Goal: Task Accomplishment & Management: Manage account settings

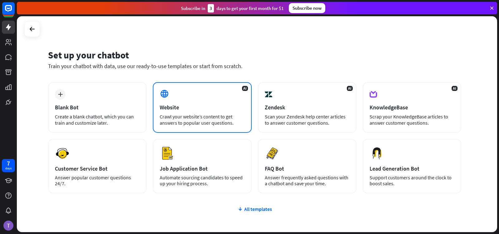
click at [197, 111] on div "AI Website Crawl your website’s content to get answers to popular user question…" at bounding box center [202, 107] width 99 height 51
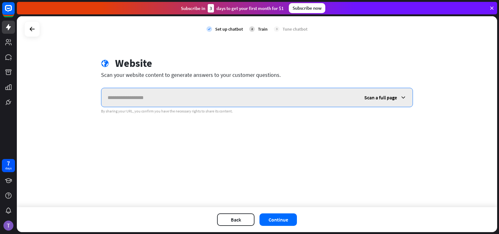
click at [179, 96] on input "text" at bounding box center [229, 97] width 257 height 19
paste input "**********"
type input "**********"
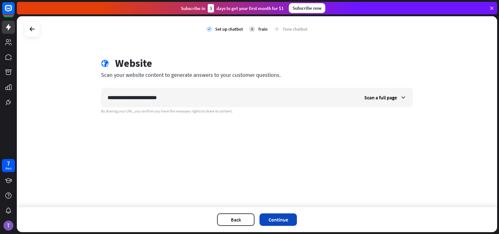
click at [279, 220] on button "Continue" at bounding box center [277, 219] width 37 height 12
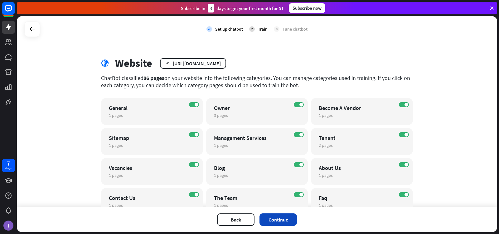
click at [284, 218] on button "Continue" at bounding box center [277, 219] width 37 height 12
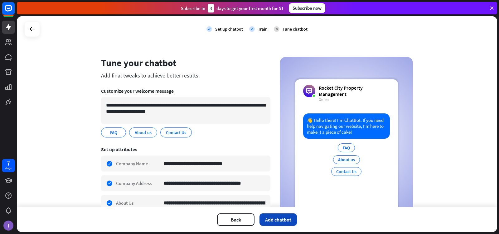
click at [270, 218] on button "Add chatbot" at bounding box center [277, 219] width 37 height 12
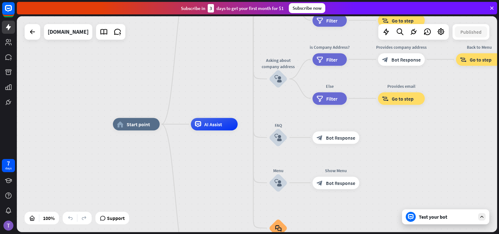
click at [482, 216] on icon at bounding box center [482, 217] width 6 height 6
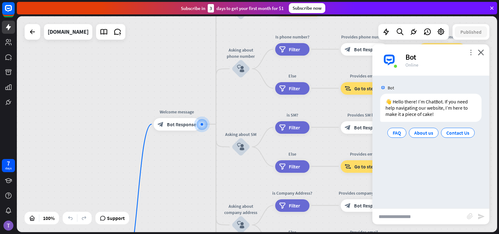
click at [471, 51] on icon "more_vert" at bounding box center [471, 52] width 6 height 6
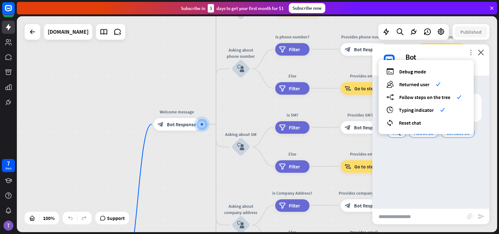
click at [471, 51] on icon "more_vert" at bounding box center [471, 52] width 6 height 6
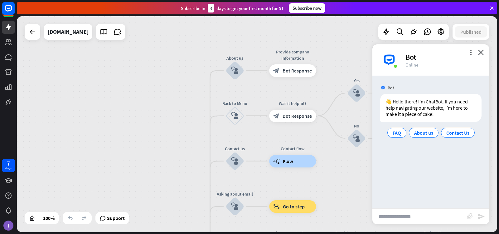
drag, startPoint x: 216, startPoint y: 25, endPoint x: 210, endPoint y: 220, distance: 195.9
click at [210, 220] on div "home_2 Start point Welcome message block_bot_response Bot Response About us blo…" at bounding box center [257, 123] width 480 height 215
click at [235, 206] on icon "block_user_input" at bounding box center [234, 205] width 7 height 7
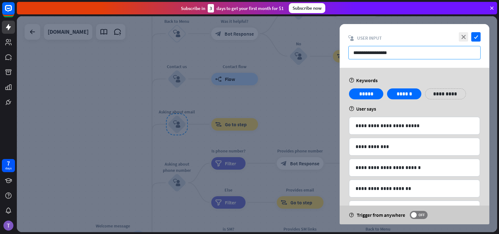
click at [404, 51] on input "**********" at bounding box center [414, 52] width 132 height 13
click at [463, 35] on icon "close" at bounding box center [463, 36] width 9 height 9
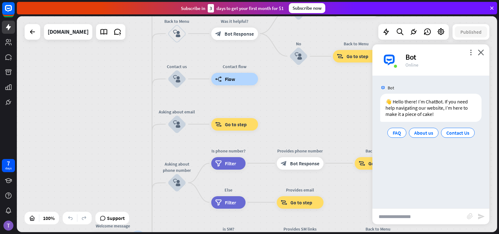
click at [410, 215] on input "text" at bounding box center [419, 216] width 94 height 16
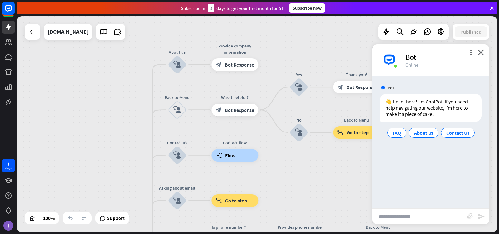
drag, startPoint x: 139, startPoint y: 62, endPoint x: 140, endPoint y: 138, distance: 76.1
click at [140, 138] on div "home_2 Start point Welcome message block_bot_response Bot Response About us blo…" at bounding box center [257, 123] width 480 height 215
click at [424, 131] on span "About us" at bounding box center [423, 132] width 19 height 6
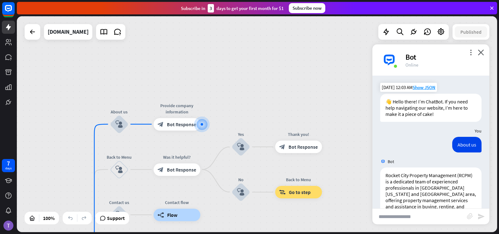
scroll to position [45, 0]
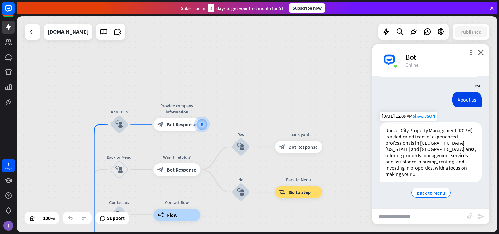
click at [409, 173] on div "Rocket City Property Management (RCPM) is a dedicated team of experienced profe…" at bounding box center [430, 151] width 101 height 59
click at [427, 116] on span "Show JSON" at bounding box center [424, 116] width 23 height 6
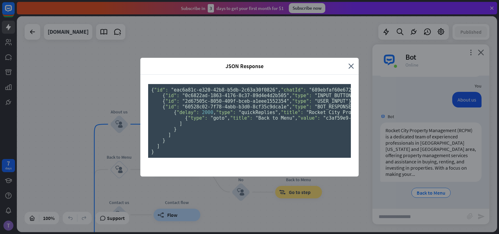
click at [312, 157] on pre "{ "id": "eac6a81c-e320-42b8-b5db-2c63a30f0826" , "chatId": "689ebfaf60e6720007a…" at bounding box center [249, 121] width 203 height 74
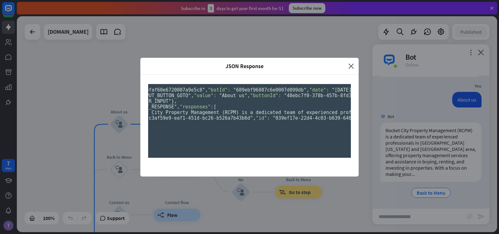
scroll to position [0, 354]
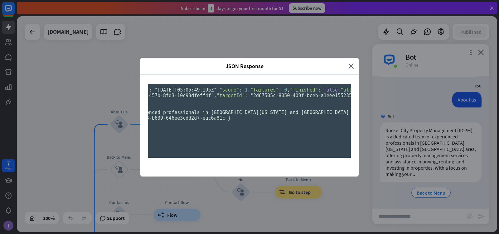
click at [302, 157] on pre "{ "id": "eac6a81c-e320-42b8-b5db-2c63a30f0826" , "chatId": "689ebfaf60e6720007a…" at bounding box center [249, 121] width 203 height 74
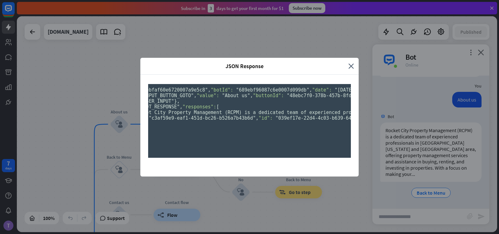
scroll to position [0, 0]
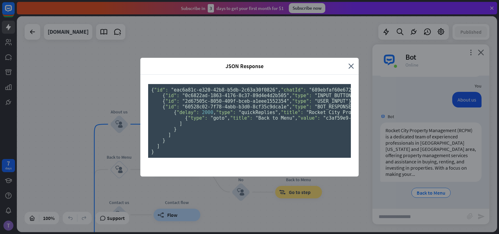
click at [255, 121] on span ""Back to Menu"" at bounding box center [274, 118] width 39 height 6
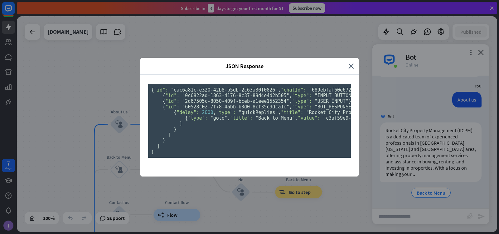
drag, startPoint x: 244, startPoint y: 155, endPoint x: 248, endPoint y: 172, distance: 17.9
click at [248, 157] on pre "{ "id": "eac6a81c-e320-42b8-b5db-2c63a30f0826" , "chatId": "689ebfaf60e6720007a…" at bounding box center [249, 121] width 203 height 74
click at [296, 95] on pre "{ "id": "eac6a81c-e320-42b8-b5db-2c63a30f0826" , "chatId": "689ebfaf60e6720007a…" at bounding box center [249, 121] width 203 height 74
click at [350, 62] on icon "close" at bounding box center [351, 65] width 6 height 7
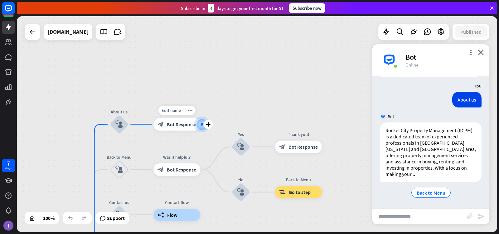
click at [176, 126] on span "Bot Response" at bounding box center [181, 124] width 29 height 6
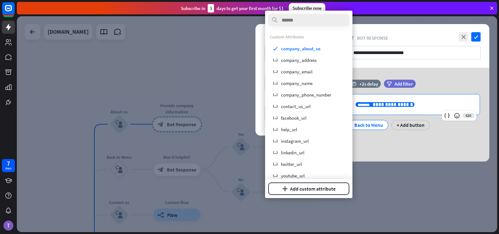
click at [396, 105] on span "**********" at bounding box center [393, 104] width 40 height 5
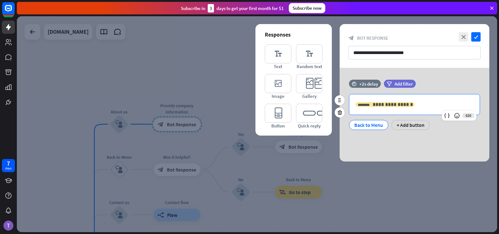
click at [396, 105] on span "**********" at bounding box center [393, 104] width 40 height 5
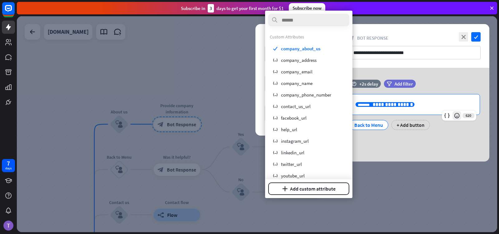
click at [457, 114] on icon at bounding box center [457, 115] width 6 height 6
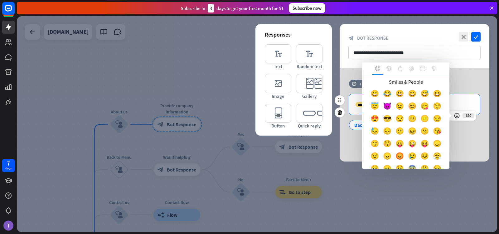
click at [462, 107] on p "**********" at bounding box center [414, 104] width 118 height 8
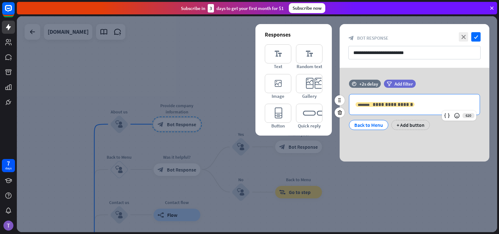
click at [398, 104] on span "**********" at bounding box center [393, 104] width 40 height 5
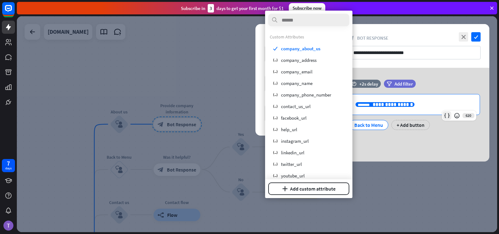
click at [447, 115] on icon at bounding box center [447, 115] width 6 height 6
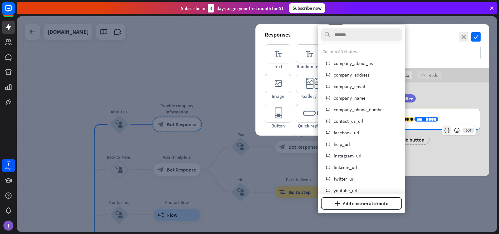
click at [447, 129] on icon at bounding box center [447, 130] width 6 height 6
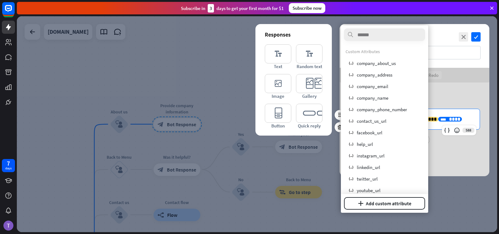
click at [461, 118] on p "**********" at bounding box center [414, 119] width 118 height 8
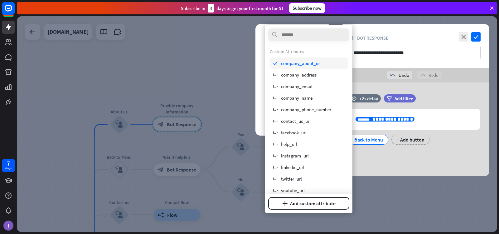
click at [308, 64] on span "company_about_us" at bounding box center [300, 63] width 39 height 6
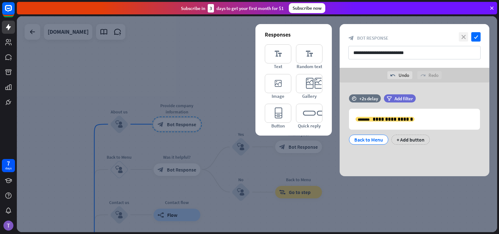
click at [465, 38] on icon "close" at bounding box center [463, 36] width 9 height 9
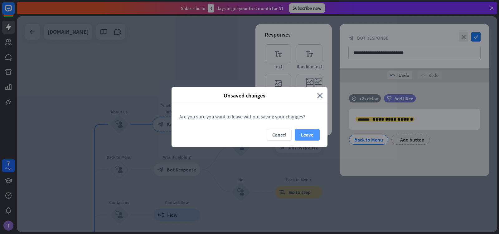
click at [309, 133] on button "Leave" at bounding box center [307, 135] width 25 height 12
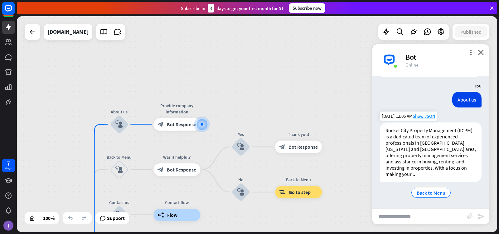
click at [403, 166] on div "Rocket City Property Management (RCPM) is a dedicated team of experienced profe…" at bounding box center [430, 151] width 101 height 59
click at [201, 124] on div at bounding box center [201, 124] width 2 height 2
click at [199, 123] on div at bounding box center [202, 124] width 6 height 6
click at [209, 125] on icon "plus" at bounding box center [208, 124] width 5 height 4
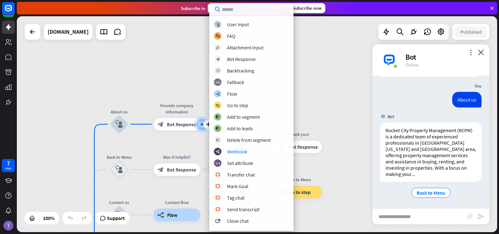
scroll to position [137, 0]
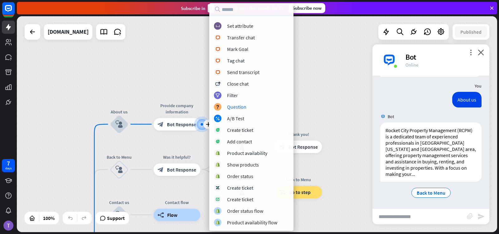
click at [188, 74] on div "home_2 Start point Welcome message block_bot_response Bot Response About us blo…" at bounding box center [257, 123] width 480 height 215
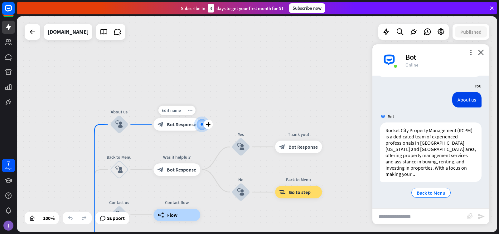
click at [188, 111] on icon "more_horiz" at bounding box center [189, 110] width 5 height 5
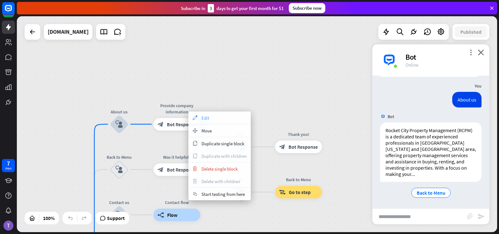
click at [205, 117] on span "Edit" at bounding box center [205, 118] width 8 height 6
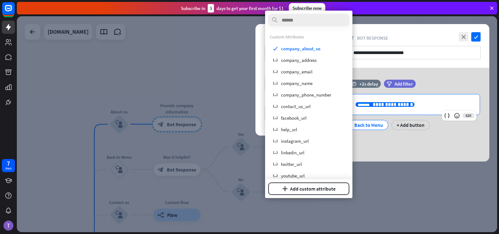
click at [391, 104] on span "**********" at bounding box center [393, 104] width 40 height 5
click at [423, 108] on p "**********" at bounding box center [414, 104] width 118 height 8
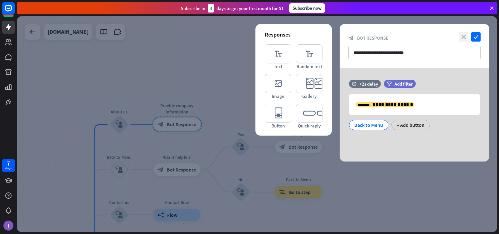
click at [463, 35] on icon "close" at bounding box center [463, 36] width 9 height 9
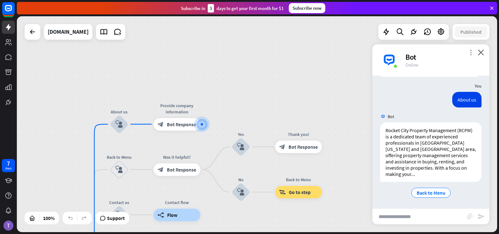
click at [469, 52] on icon "more_vert" at bounding box center [471, 52] width 6 height 6
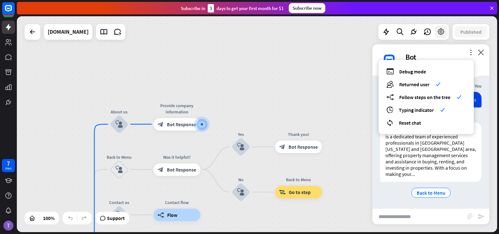
click at [442, 32] on icon at bounding box center [441, 32] width 8 height 8
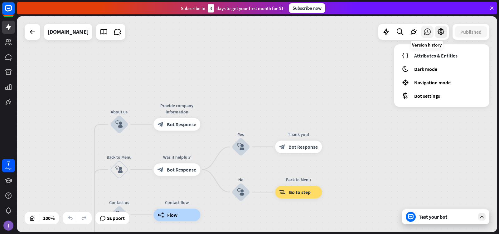
click at [429, 30] on icon at bounding box center [427, 32] width 8 height 8
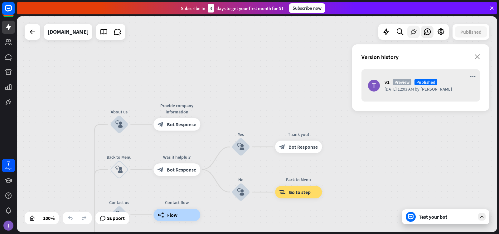
click at [413, 32] on icon at bounding box center [413, 32] width 8 height 8
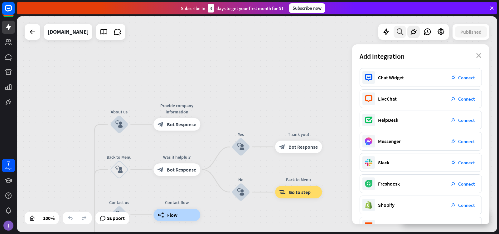
click at [399, 33] on icon at bounding box center [400, 32] width 8 height 8
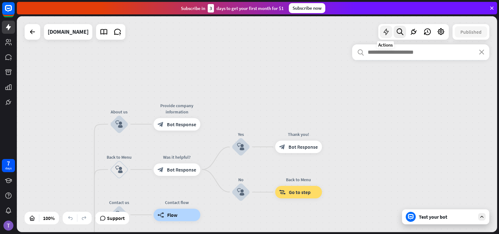
click at [386, 33] on icon at bounding box center [386, 32] width 8 height 8
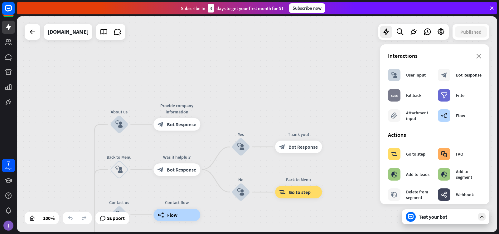
click at [350, 70] on div "home_2 Start point Welcome message block_bot_response Bot Response About us blo…" at bounding box center [257, 123] width 480 height 215
click at [476, 56] on icon "close" at bounding box center [478, 56] width 5 height 5
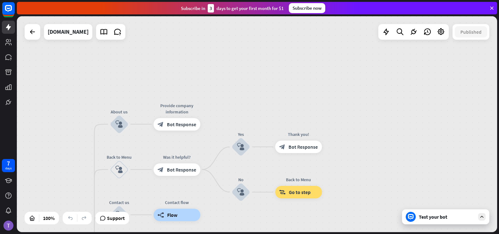
click at [481, 216] on icon at bounding box center [482, 217] width 6 height 6
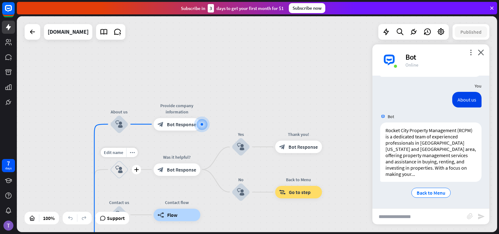
click at [120, 169] on icon "block_user_input" at bounding box center [118, 169] width 7 height 7
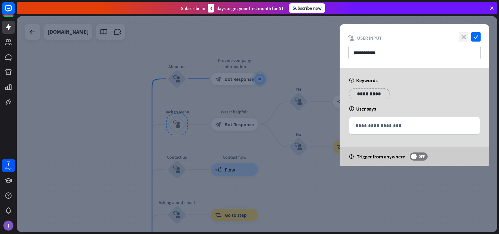
click at [464, 37] on icon "close" at bounding box center [463, 36] width 9 height 9
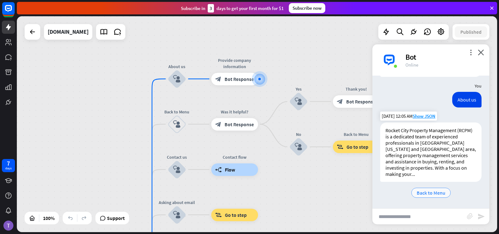
click at [422, 194] on span "Back to Menu" at bounding box center [431, 192] width 29 height 6
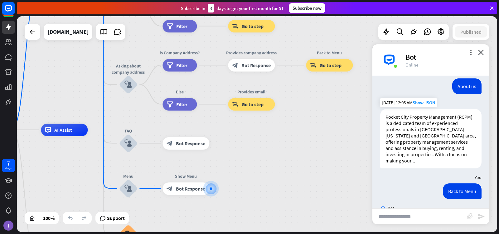
scroll to position [89, 0]
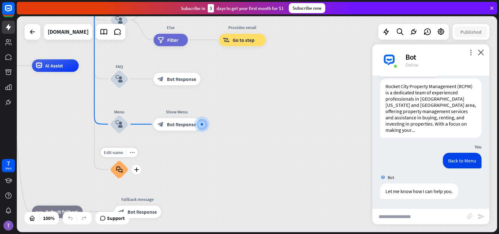
click at [119, 172] on icon "block_faq" at bounding box center [119, 169] width 7 height 7
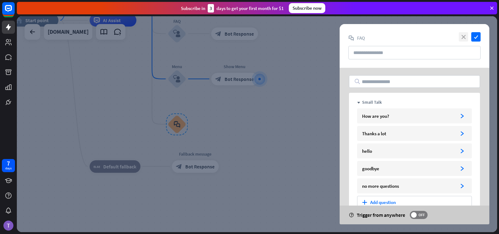
click at [466, 35] on icon "close" at bounding box center [463, 36] width 9 height 9
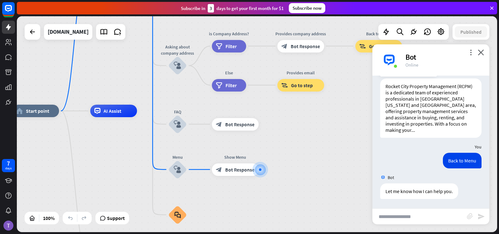
drag, startPoint x: 276, startPoint y: 126, endPoint x: 277, endPoint y: 216, distance: 90.4
click at [277, 216] on div "home_2 Start point Welcome message block_bot_response Bot Response About us blo…" at bounding box center [252, 218] width 480 height 215
click at [178, 125] on icon "block_user_input" at bounding box center [177, 123] width 7 height 7
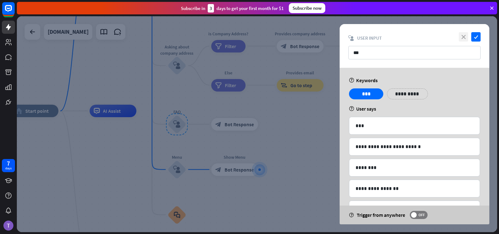
click at [463, 37] on icon "close" at bounding box center [463, 36] width 9 height 9
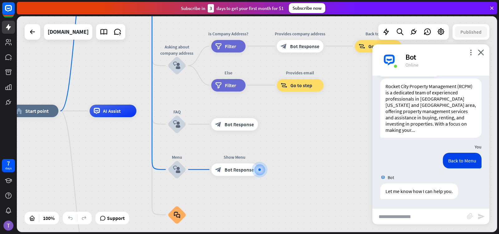
click at [421, 217] on input "text" at bounding box center [419, 216] width 94 height 16
type input "***"
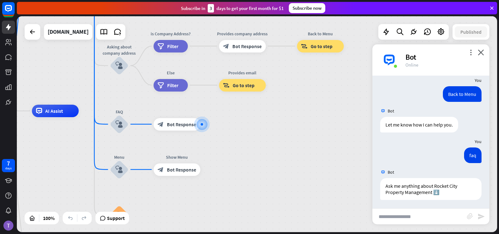
scroll to position [156, 0]
click at [415, 215] on input "text" at bounding box center [419, 216] width 94 height 16
type input "**********"
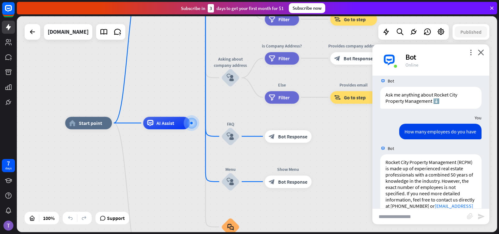
scroll to position [267, 0]
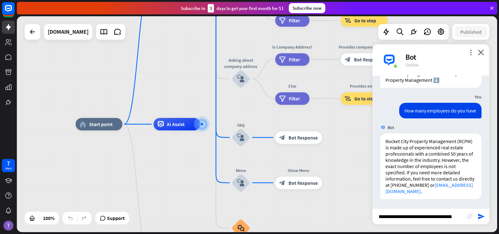
type input "**********"
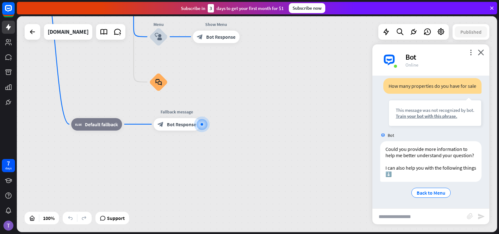
scroll to position [415, 0]
type input "******"
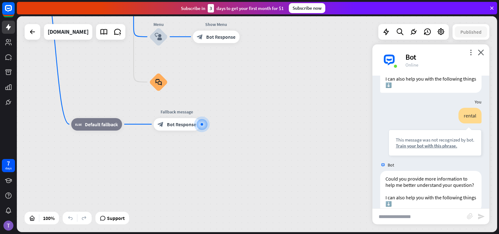
scroll to position [540, 0]
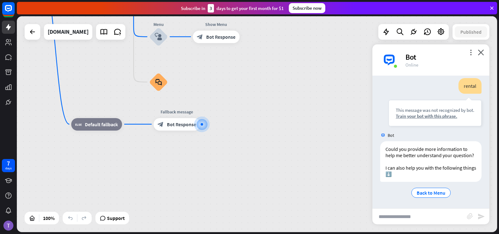
click at [288, 84] on div "home_2 Start point Welcome message block_bot_response Bot Response About us blo…" at bounding box center [233, 85] width 480 height 215
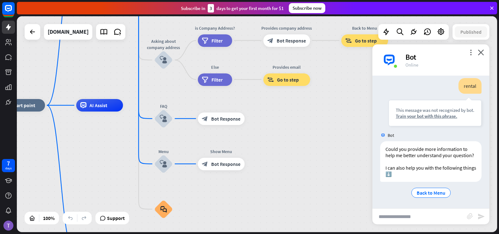
drag, startPoint x: 288, startPoint y: 84, endPoint x: 293, endPoint y: 210, distance: 127.0
click at [293, 210] on div "home_2 Start point Welcome message block_bot_response Bot Response About us blo…" at bounding box center [238, 212] width 480 height 215
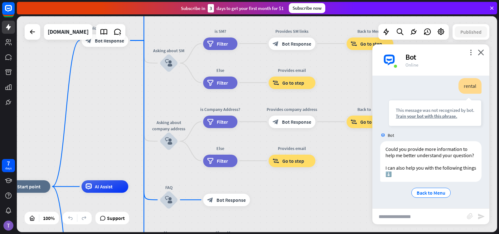
drag, startPoint x: 287, startPoint y: 133, endPoint x: 293, endPoint y: 215, distance: 81.6
click at [167, 63] on icon "block_user_input" at bounding box center [168, 63] width 7 height 7
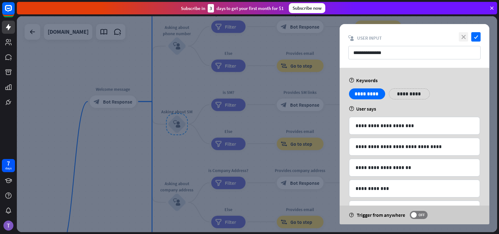
click at [462, 37] on icon "close" at bounding box center [463, 36] width 9 height 9
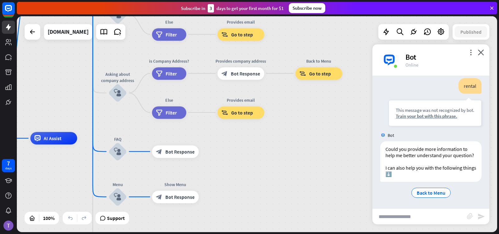
drag, startPoint x: 179, startPoint y: 77, endPoint x: 119, endPoint y: -31, distance: 123.1
click at [119, 0] on html "7 days close Product Help First steps Get started with ChatBot Help Center Foll…" at bounding box center [249, 117] width 499 height 234
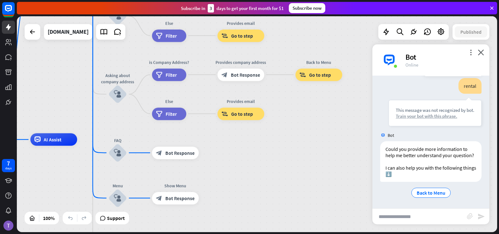
click at [430, 113] on div "Train your bot with this phrase." at bounding box center [435, 116] width 79 height 6
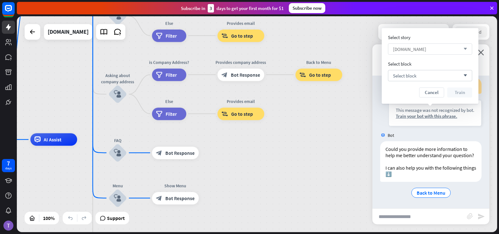
click at [464, 49] on icon "arrow_down" at bounding box center [463, 49] width 7 height 4
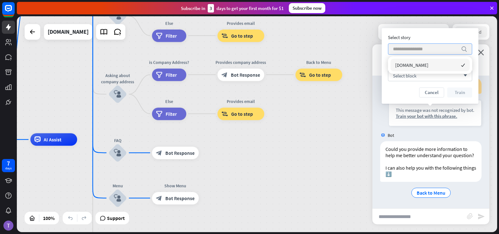
click at [464, 49] on icon "search" at bounding box center [464, 49] width 6 height 6
click at [446, 41] on div "Select story search Select block Select block arrow_down Cancel Train" at bounding box center [430, 65] width 84 height 63
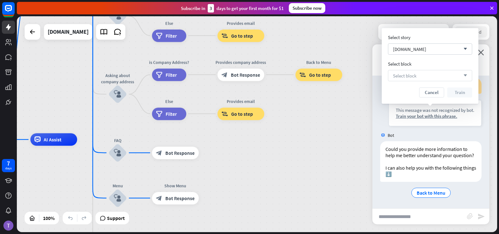
click at [447, 76] on div "Select block arrow_down" at bounding box center [430, 75] width 84 height 11
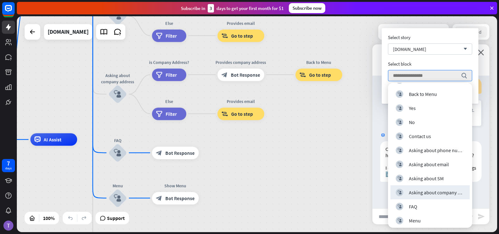
scroll to position [15, 0]
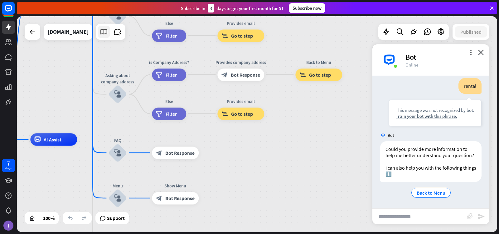
click at [103, 31] on icon at bounding box center [104, 32] width 8 height 8
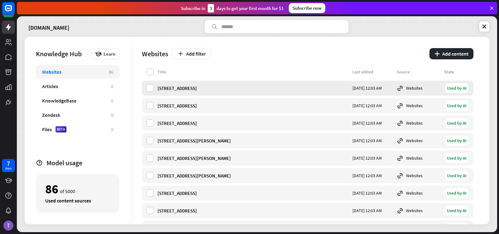
click at [186, 91] on div "[STREET_ADDRESS]" at bounding box center [252, 88] width 191 height 6
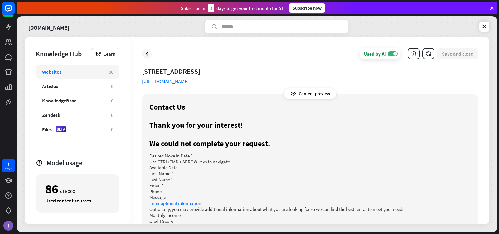
click at [295, 94] on icon at bounding box center [293, 93] width 6 height 6
click at [303, 94] on div "Content preview" at bounding box center [310, 93] width 52 height 11
click at [149, 55] on icon at bounding box center [147, 54] width 6 height 6
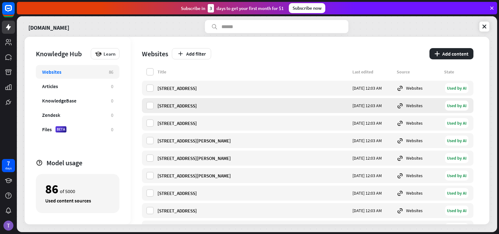
click at [181, 105] on div "[STREET_ADDRESS]" at bounding box center [252, 106] width 191 height 6
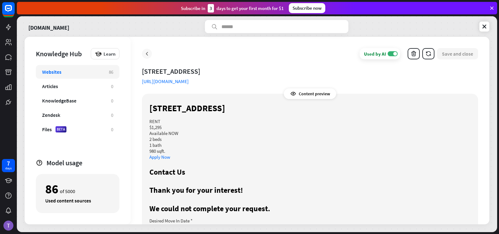
click at [148, 54] on icon at bounding box center [147, 54] width 6 height 6
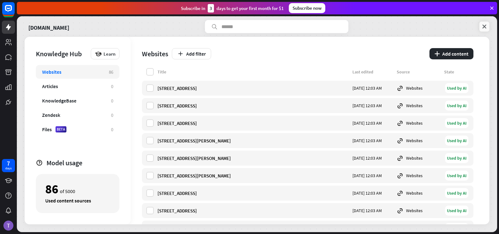
click at [486, 27] on icon at bounding box center [484, 26] width 6 height 6
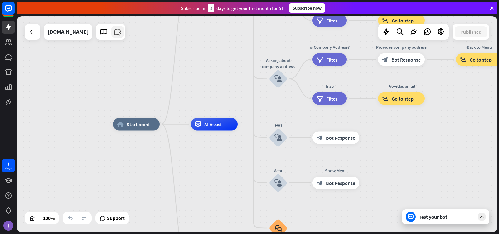
click at [116, 33] on icon at bounding box center [118, 32] width 8 height 8
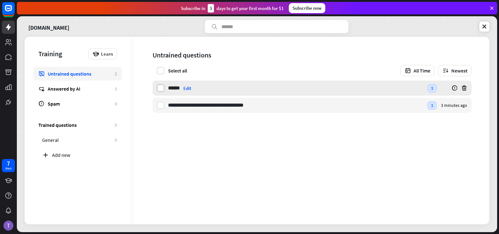
click at [160, 88] on label at bounding box center [160, 87] width 7 height 7
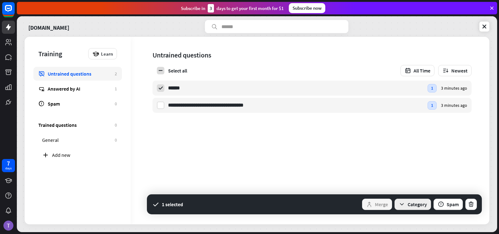
click at [401, 204] on icon "button" at bounding box center [402, 204] width 7 height 7
click at [355, 146] on div "**********" at bounding box center [310, 130] width 359 height 187
click at [190, 89] on div "Edit" at bounding box center [187, 88] width 8 height 6
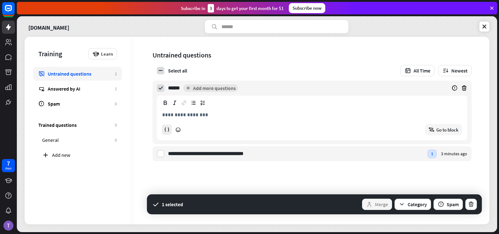
click at [168, 129] on icon at bounding box center [167, 130] width 6 height 6
click at [435, 132] on div "block_goto Go to block" at bounding box center [443, 129] width 37 height 11
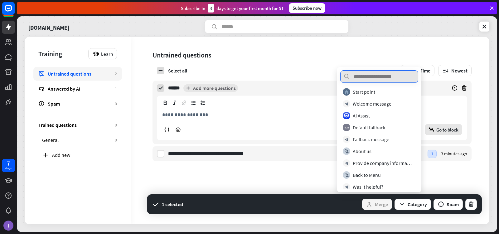
click at [385, 77] on input "text" at bounding box center [379, 76] width 78 height 12
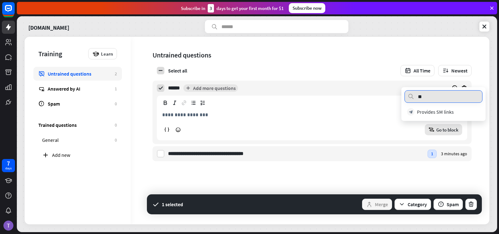
type input "*"
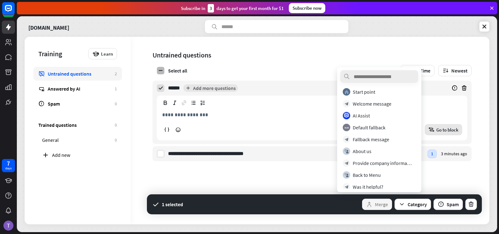
click at [161, 70] on icon at bounding box center [161, 71] width 6 height 6
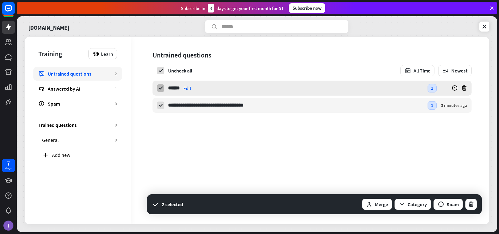
click at [160, 87] on icon at bounding box center [161, 88] width 6 height 6
click at [161, 104] on icon at bounding box center [161, 105] width 6 height 6
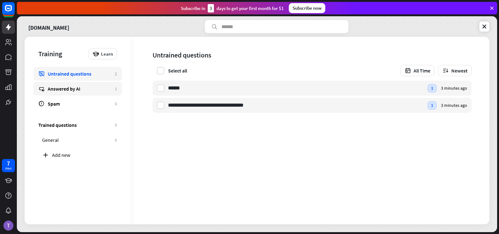
click at [75, 88] on div "Answered by AI" at bounding box center [80, 88] width 64 height 6
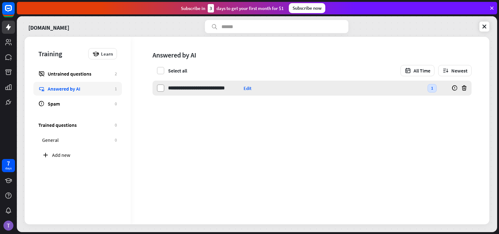
click at [161, 89] on label at bounding box center [160, 87] width 7 height 7
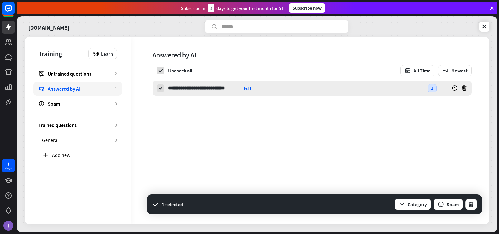
click at [250, 88] on div "Edit" at bounding box center [248, 88] width 8 height 6
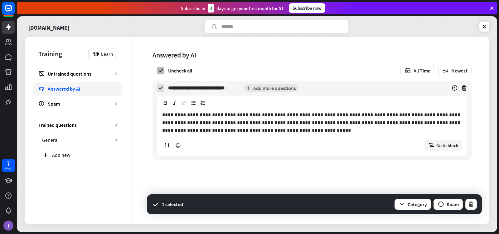
click at [162, 70] on icon at bounding box center [161, 71] width 6 height 6
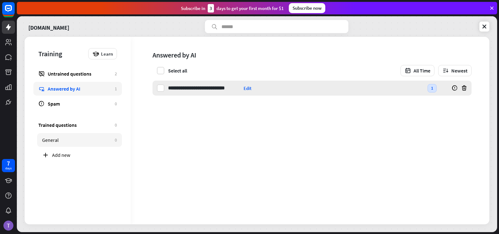
click at [60, 140] on div "General" at bounding box center [77, 140] width 70 height 6
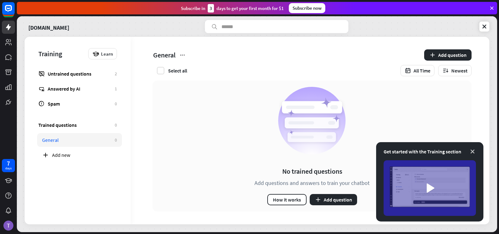
click at [472, 150] on icon at bounding box center [472, 151] width 6 height 6
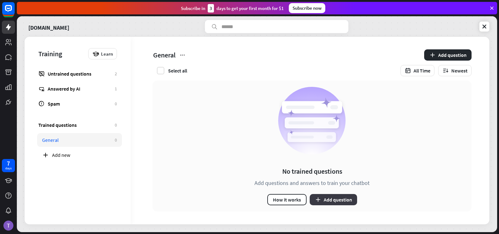
click at [330, 200] on button "Add question" at bounding box center [333, 199] width 47 height 11
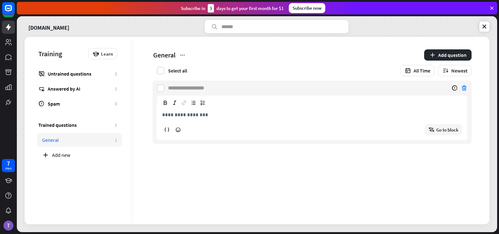
click at [462, 87] on icon at bounding box center [464, 88] width 6 height 6
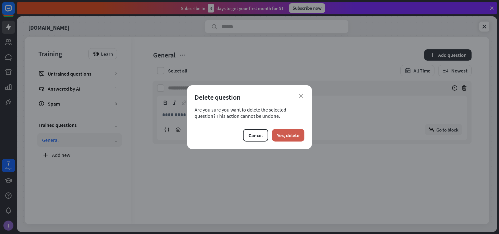
click at [280, 136] on button "Yes, delete" at bounding box center [288, 135] width 32 height 12
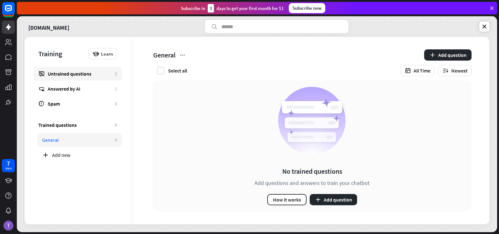
click at [89, 75] on div "Untrained questions" at bounding box center [80, 73] width 64 height 6
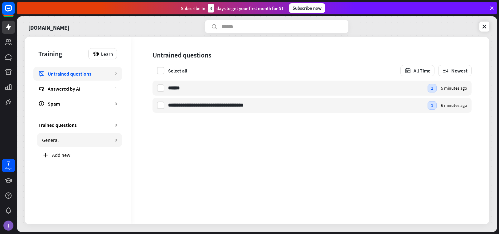
click at [62, 136] on link "General 0" at bounding box center [79, 140] width 85 height 14
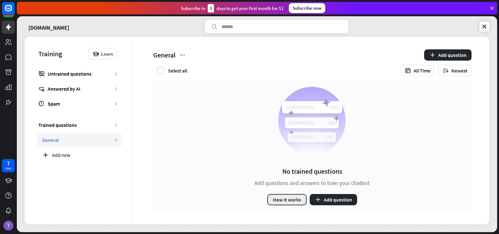
click at [283, 197] on button "How it works" at bounding box center [286, 199] width 39 height 11
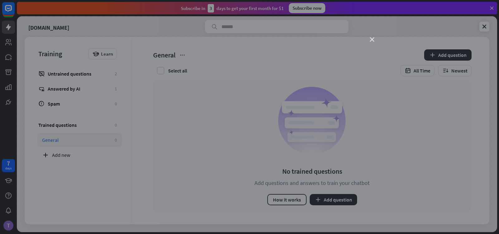
click at [373, 40] on icon "close" at bounding box center [372, 39] width 4 height 4
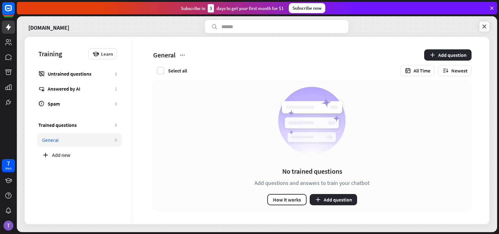
click at [486, 28] on icon at bounding box center [484, 26] width 6 height 6
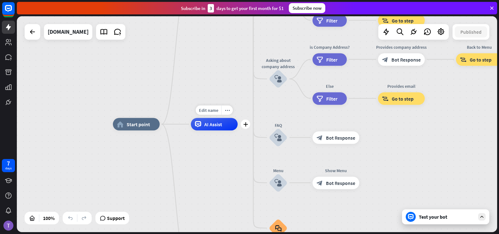
click at [218, 125] on span "AI Assist" at bounding box center [213, 124] width 18 height 6
click at [278, 181] on icon "block_user_input" at bounding box center [277, 182] width 7 height 7
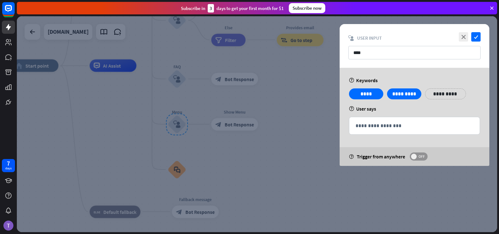
click at [413, 156] on span at bounding box center [414, 156] width 6 height 6
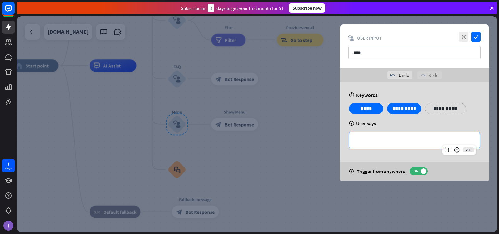
click at [368, 143] on p "**********" at bounding box center [414, 140] width 118 height 8
click at [476, 39] on icon "check" at bounding box center [475, 36] width 9 height 9
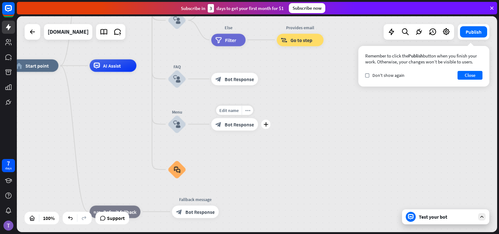
click at [232, 124] on span "Bot Response" at bounding box center [239, 124] width 29 height 6
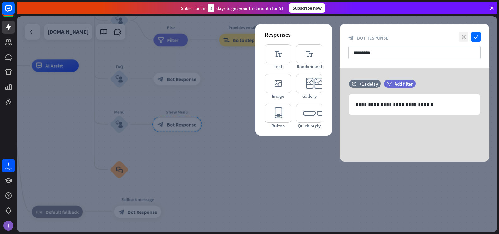
click at [462, 37] on icon "close" at bounding box center [463, 36] width 9 height 9
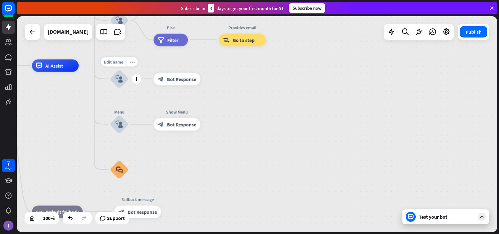
click at [120, 80] on icon "block_user_input" at bounding box center [118, 78] width 7 height 7
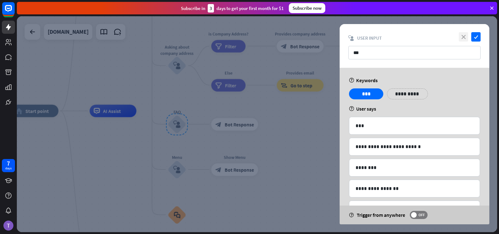
click at [461, 38] on icon "close" at bounding box center [463, 36] width 9 height 9
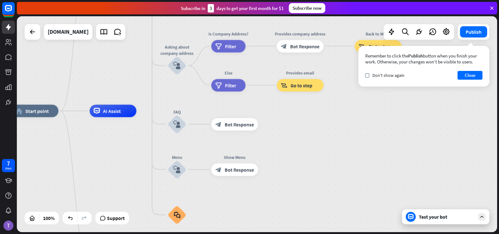
click at [482, 216] on icon at bounding box center [482, 217] width 6 height 6
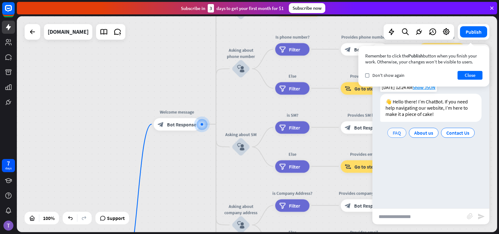
click at [399, 133] on span "FAQ" at bounding box center [397, 132] width 8 height 6
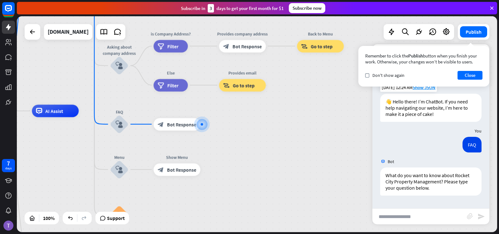
click at [403, 215] on input "text" at bounding box center [419, 216] width 94 height 16
type input "********"
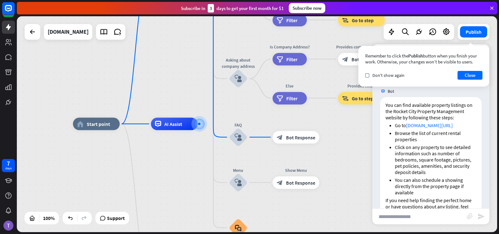
scroll to position [172, 0]
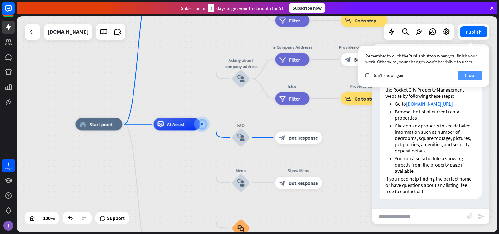
click at [469, 75] on button "Close" at bounding box center [469, 75] width 25 height 9
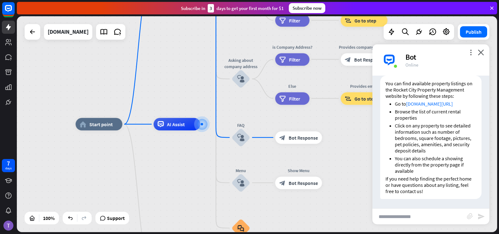
click at [397, 212] on input "text" at bounding box center [419, 216] width 94 height 16
type input "**********"
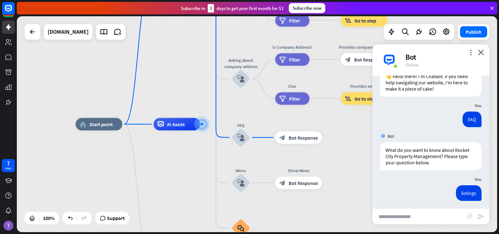
scroll to position [0, 0]
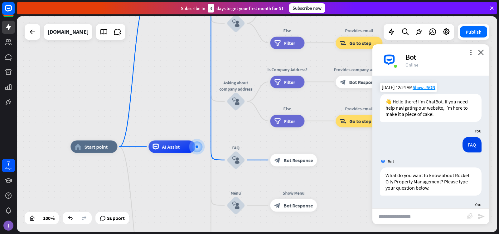
drag, startPoint x: 187, startPoint y: 80, endPoint x: 181, endPoint y: 104, distance: 24.0
click at [181, 104] on div "home_2 Start point Welcome message block_bot_response Bot Response About us blo…" at bounding box center [257, 123] width 480 height 215
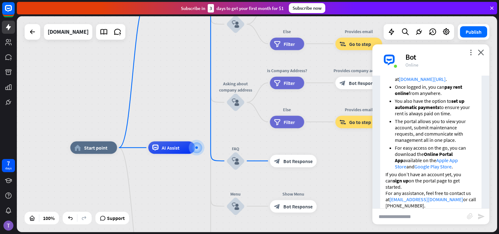
scroll to position [392, 0]
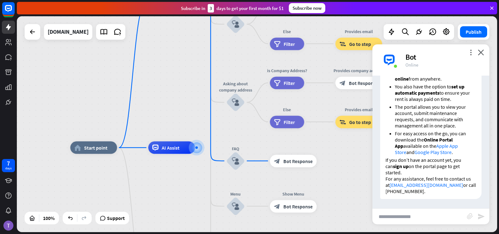
click at [404, 215] on input "text" at bounding box center [419, 216] width 94 height 16
type input "**********"
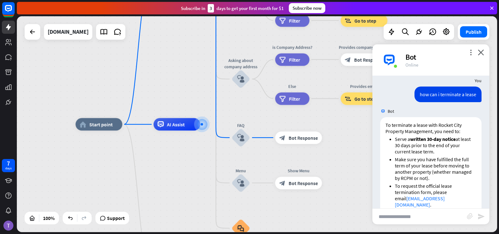
scroll to position [540, 0]
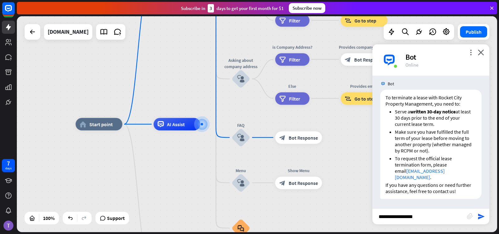
type input "**********"
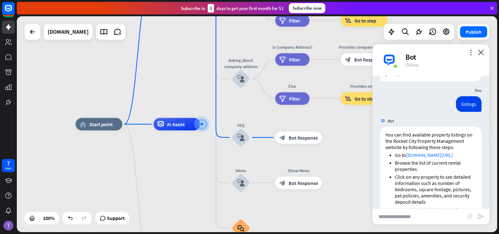
scroll to position [0, 0]
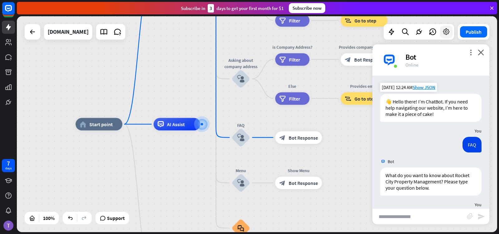
click at [448, 33] on icon at bounding box center [446, 32] width 8 height 8
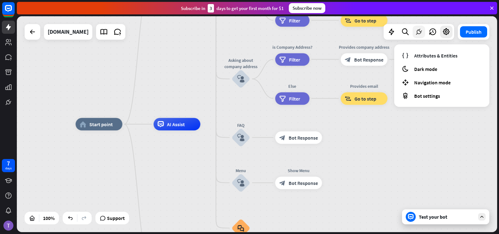
click at [418, 30] on icon at bounding box center [419, 32] width 8 height 8
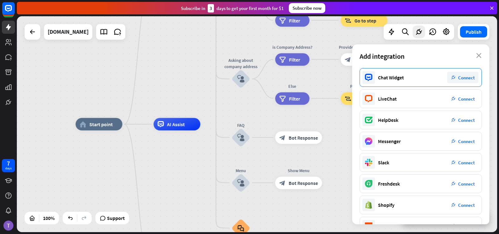
click at [462, 78] on span "Connect" at bounding box center [466, 78] width 17 height 6
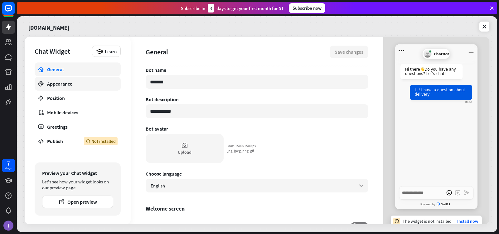
click at [69, 83] on div "Appearance" at bounding box center [77, 83] width 61 height 6
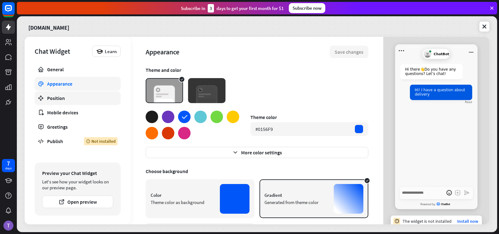
click at [58, 97] on div "Position" at bounding box center [77, 98] width 61 height 6
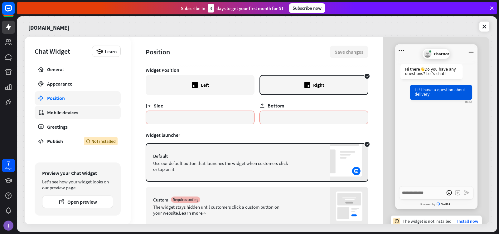
click at [72, 113] on div "Mobile devices" at bounding box center [77, 112] width 61 height 6
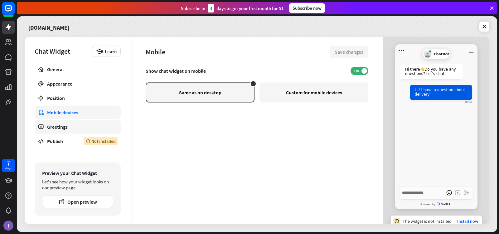
click at [64, 124] on div "Greetings" at bounding box center [77, 126] width 61 height 6
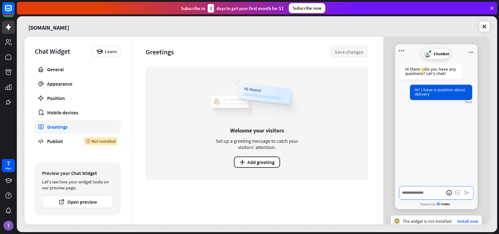
click at [411, 193] on textarea "Write a message…" at bounding box center [436, 192] width 74 height 13
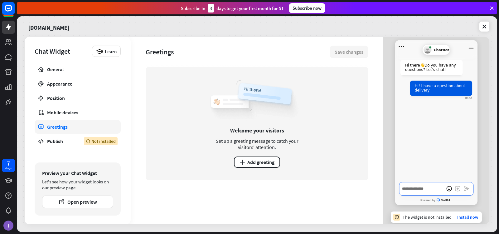
scroll to position [6, 0]
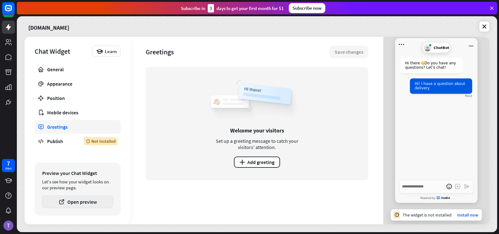
type textarea "*"
click at [84, 202] on button "Open preview" at bounding box center [77, 201] width 71 height 12
click at [261, 160] on button "plus Add greeting" at bounding box center [257, 161] width 46 height 11
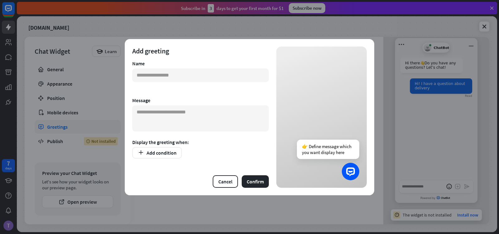
click at [326, 148] on div "👉 Define message which you want display here" at bounding box center [328, 148] width 62 height 19
click at [176, 78] on input "text" at bounding box center [200, 75] width 137 height 14
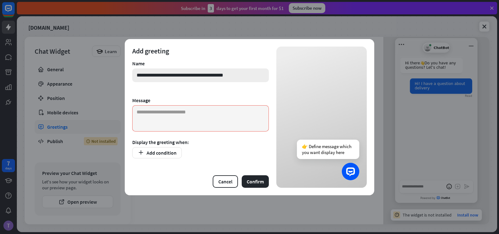
type input "**********"
click at [156, 157] on button "Add condition" at bounding box center [157, 152] width 50 height 11
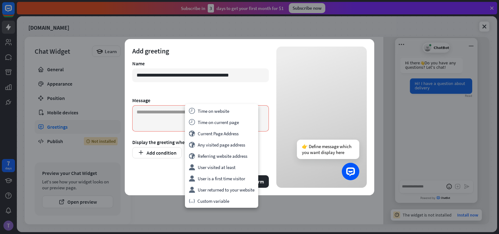
click at [215, 90] on form "**********" at bounding box center [200, 116] width 137 height 141
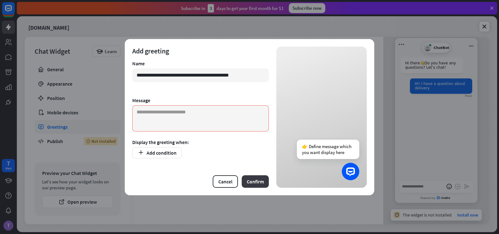
click at [253, 180] on button "Confirm" at bounding box center [255, 181] width 27 height 12
click at [205, 109] on textarea at bounding box center [200, 118] width 137 height 26
paste textarea "**********"
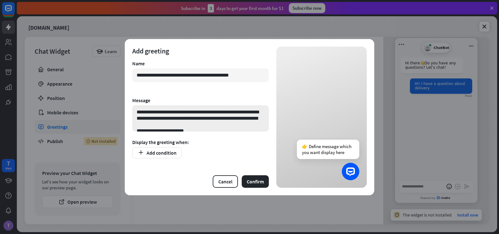
scroll to position [9, 0]
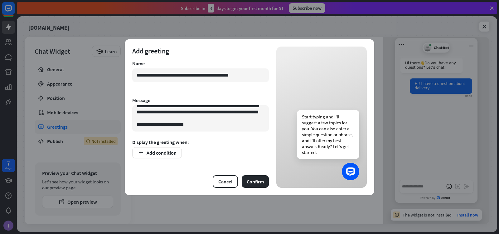
type textarea "**********"
click at [328, 126] on div "Start typing and I'll suggest a few topics for you. You can also enter a simple…" at bounding box center [328, 134] width 62 height 49
click at [316, 120] on div "Start typing and I'll suggest a few topics for you. You can also enter a simple…" at bounding box center [328, 134] width 62 height 49
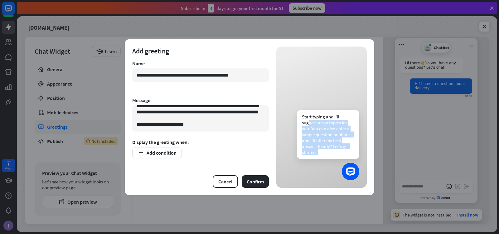
drag, startPoint x: 316, startPoint y: 120, endPoint x: 313, endPoint y: 125, distance: 6.5
click at [313, 125] on div "Start typing and I'll suggest a few topics for you. You can also enter a simple…" at bounding box center [328, 134] width 62 height 49
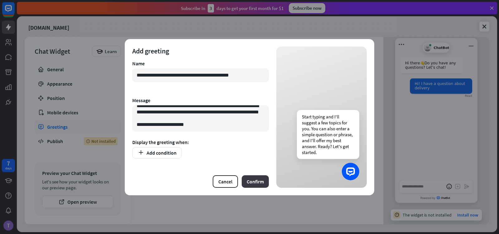
click at [259, 180] on button "Confirm" at bounding box center [255, 181] width 27 height 12
click at [164, 149] on button "Add condition" at bounding box center [157, 152] width 50 height 11
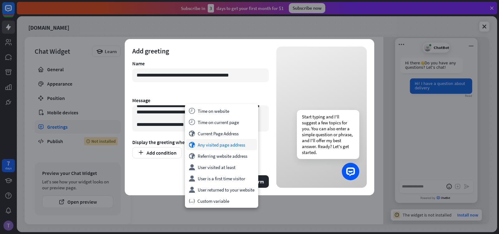
click at [215, 144] on div "globe Any visited page address" at bounding box center [221, 144] width 71 height 11
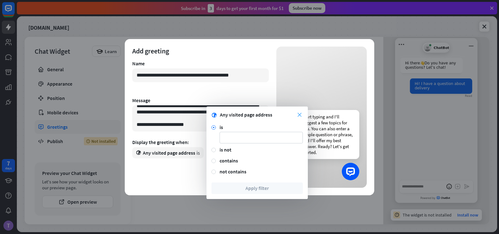
click at [298, 114] on icon "close" at bounding box center [299, 115] width 4 height 4
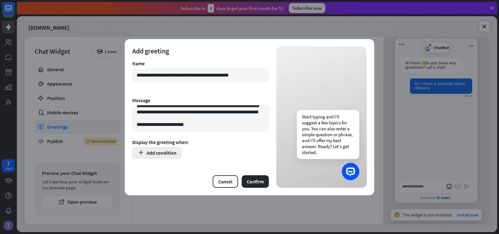
click at [176, 151] on button "Add condition" at bounding box center [157, 152] width 50 height 11
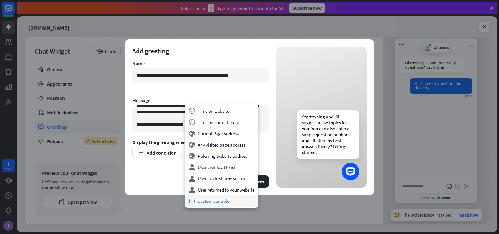
click at [221, 200] on div "variable Custom variable" at bounding box center [221, 200] width 71 height 11
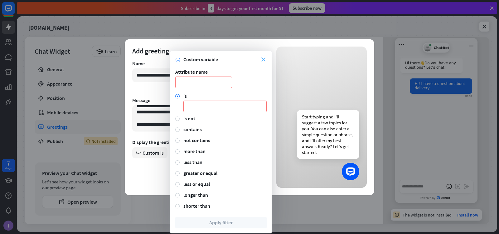
click at [263, 60] on icon "close" at bounding box center [263, 59] width 4 height 4
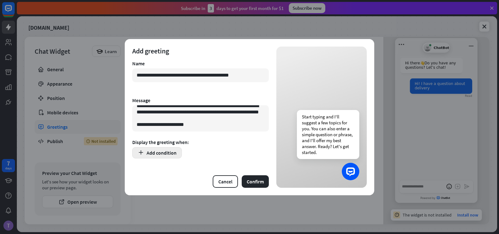
click at [168, 152] on button "Add condition" at bounding box center [157, 152] width 50 height 11
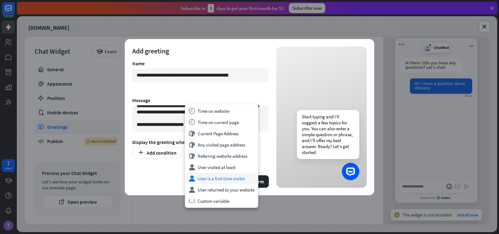
click at [215, 177] on div "user User is a first time visitor" at bounding box center [221, 177] width 71 height 11
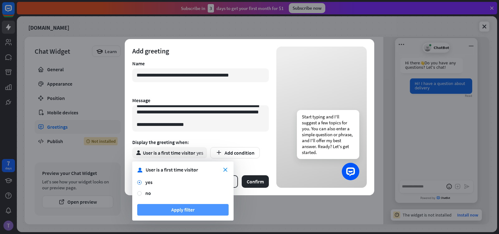
click at [189, 207] on button "Apply filter" at bounding box center [182, 210] width 91 height 12
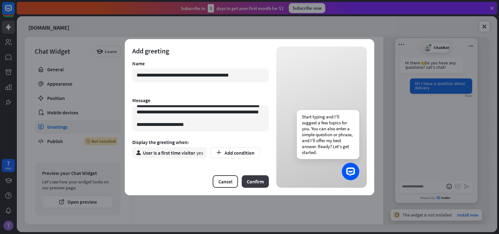
click at [253, 183] on button "Confirm" at bounding box center [255, 181] width 27 height 12
type textarea "*"
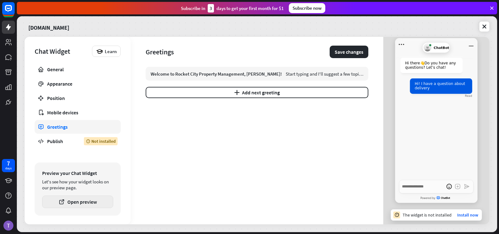
click at [96, 201] on button "Open preview" at bounding box center [77, 201] width 71 height 12
click at [225, 76] on div "Welcome to Rocket City Property Management, [PERSON_NAME]!" at bounding box center [216, 74] width 131 height 6
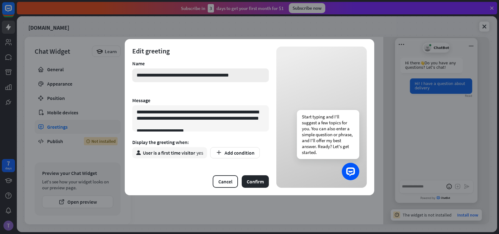
click at [245, 75] on input "**********" at bounding box center [200, 75] width 137 height 14
type input "**********"
click at [253, 181] on button "Confirm" at bounding box center [255, 181] width 27 height 12
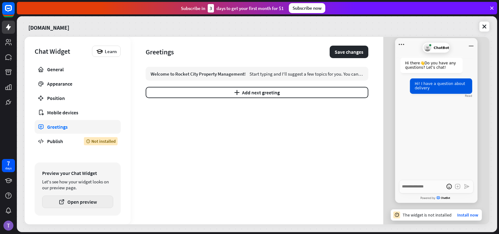
click at [91, 205] on button "Open preview" at bounding box center [77, 201] width 71 height 12
click at [340, 54] on button "Save changes" at bounding box center [349, 52] width 39 height 12
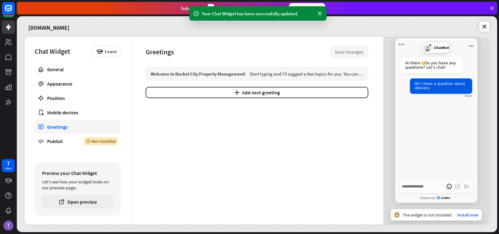
click at [86, 201] on button "Open preview" at bounding box center [77, 201] width 71 height 12
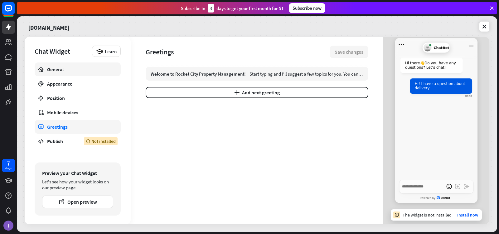
click at [61, 72] on div "General" at bounding box center [77, 69] width 61 height 6
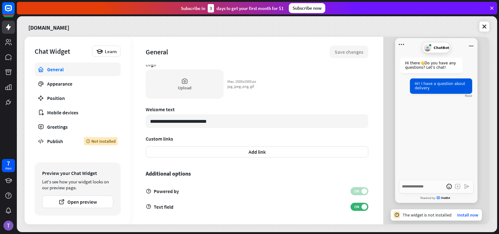
scroll to position [177, 0]
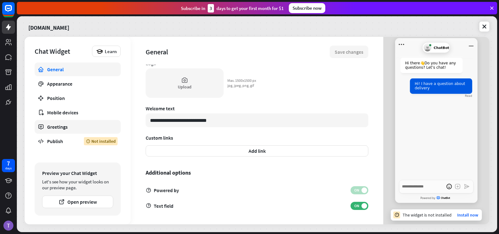
click at [67, 124] on div "Greetings" at bounding box center [77, 126] width 61 height 6
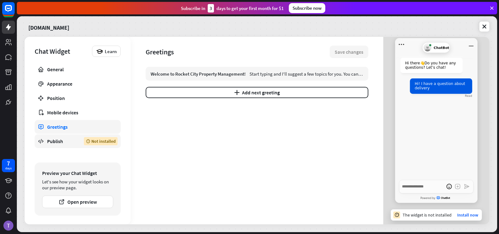
click at [61, 140] on div "Publish" at bounding box center [60, 141] width 27 height 6
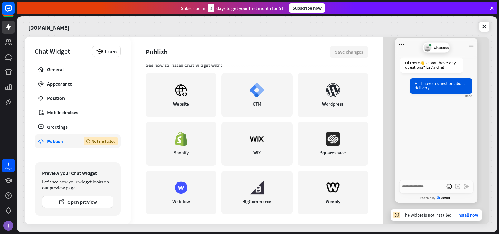
scroll to position [153, 0]
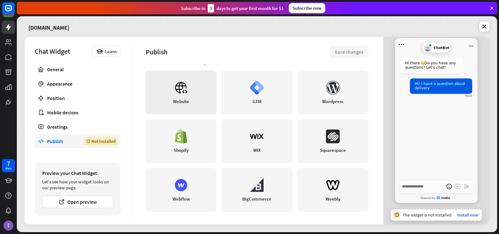
click at [184, 87] on icon at bounding box center [181, 87] width 14 height 14
click at [66, 126] on div "Greetings" at bounding box center [77, 126] width 61 height 6
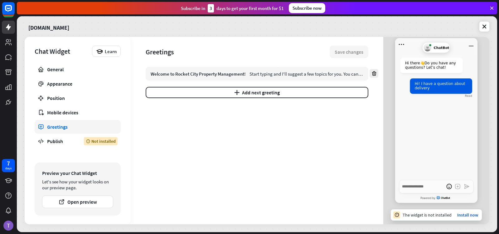
click at [373, 72] on icon at bounding box center [374, 73] width 6 height 6
type textarea "*"
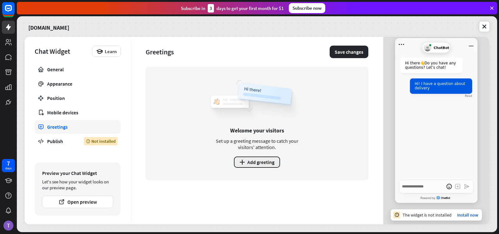
click at [268, 161] on button "plus Add greeting" at bounding box center [257, 161] width 46 height 11
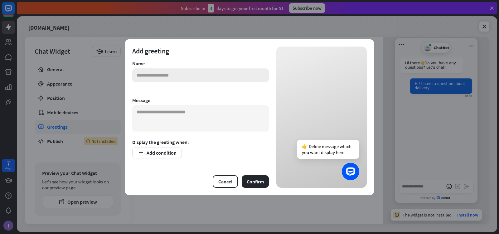
click at [190, 79] on input "text" at bounding box center [200, 75] width 137 height 14
type input "**********"
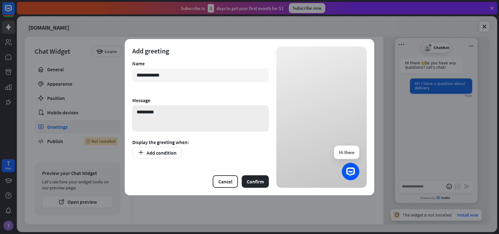
click at [160, 112] on textarea "********" at bounding box center [200, 118] width 137 height 26
type textarea "**********"
type textarea "*"
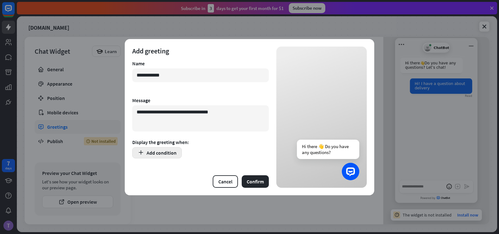
type textarea "**********"
click at [168, 152] on button "Add condition" at bounding box center [157, 152] width 50 height 11
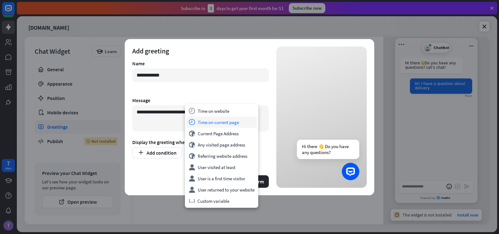
click at [210, 121] on div "time Time on current page" at bounding box center [221, 121] width 71 height 11
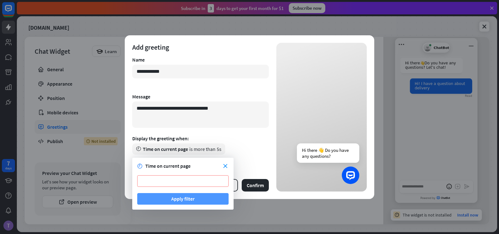
type input "*"
click at [175, 194] on button "Apply filter" at bounding box center [182, 199] width 91 height 12
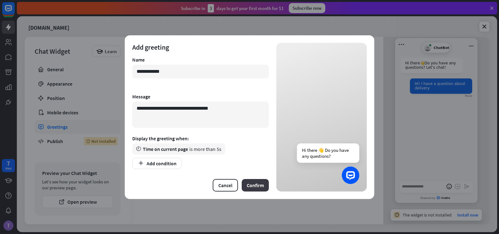
click at [254, 186] on button "Confirm" at bounding box center [255, 185] width 27 height 12
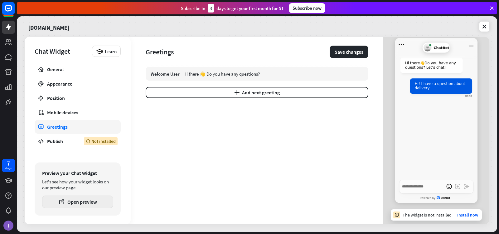
click at [93, 203] on button "Open preview" at bounding box center [77, 201] width 71 height 12
click at [341, 50] on button "Save changes" at bounding box center [349, 52] width 39 height 12
click at [100, 203] on button "Open preview" at bounding box center [77, 201] width 71 height 12
click at [93, 202] on button "Open preview" at bounding box center [77, 201] width 71 height 12
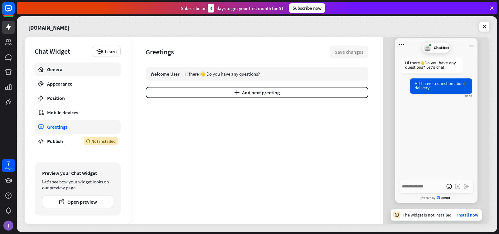
click at [63, 73] on link "General" at bounding box center [78, 69] width 86 height 14
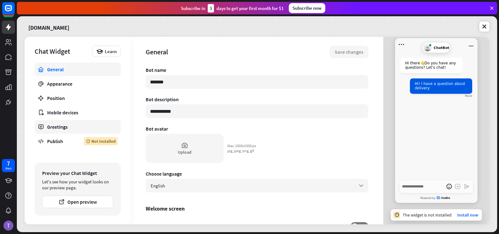
click at [61, 127] on div "Greetings" at bounding box center [77, 126] width 61 height 6
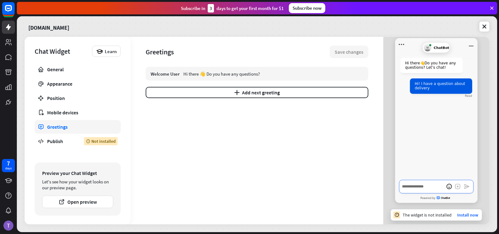
click at [415, 185] on textarea "Write a message…" at bounding box center [436, 186] width 74 height 13
click at [89, 203] on button "Open preview" at bounding box center [77, 201] width 71 height 12
click at [88, 203] on button "Open preview" at bounding box center [77, 201] width 71 height 12
click at [221, 70] on div "Welcome User Hi there 👋 Do you have any questions?" at bounding box center [257, 74] width 223 height 14
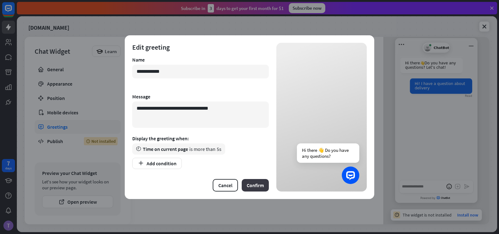
click at [255, 184] on button "Confirm" at bounding box center [255, 185] width 27 height 12
type textarea "*"
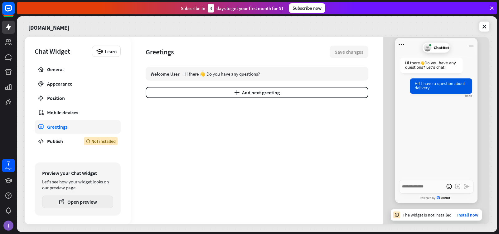
click at [83, 205] on button "Open preview" at bounding box center [77, 201] width 71 height 12
